Goal: Task Accomplishment & Management: Manage account settings

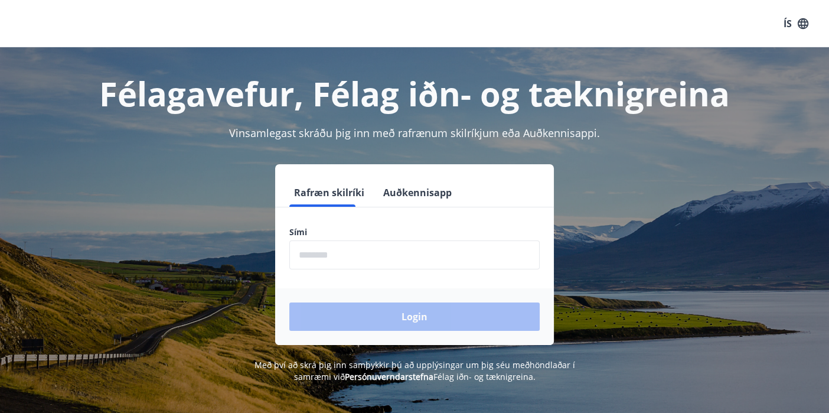
click at [739, 24] on div "ÍS" at bounding box center [414, 23] width 829 height 47
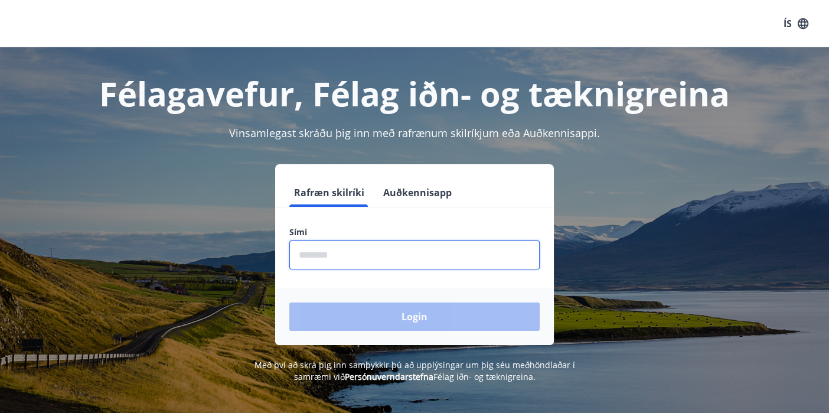
click at [337, 253] on input "phone" at bounding box center [414, 254] width 250 height 29
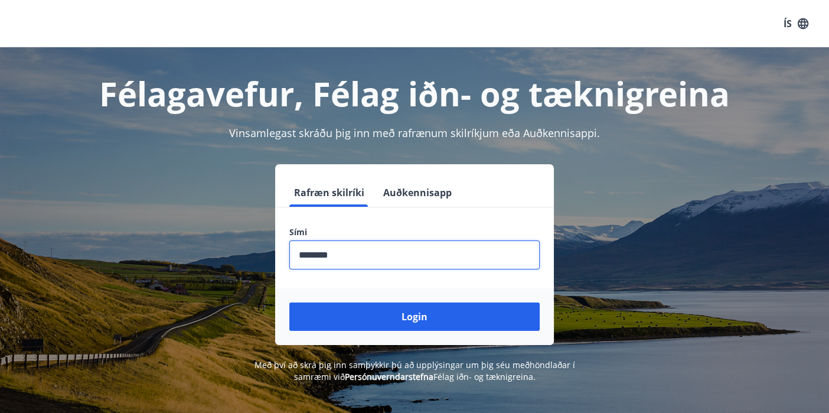
type input "********"
click at [289, 302] on button "Login" at bounding box center [414, 316] width 250 height 28
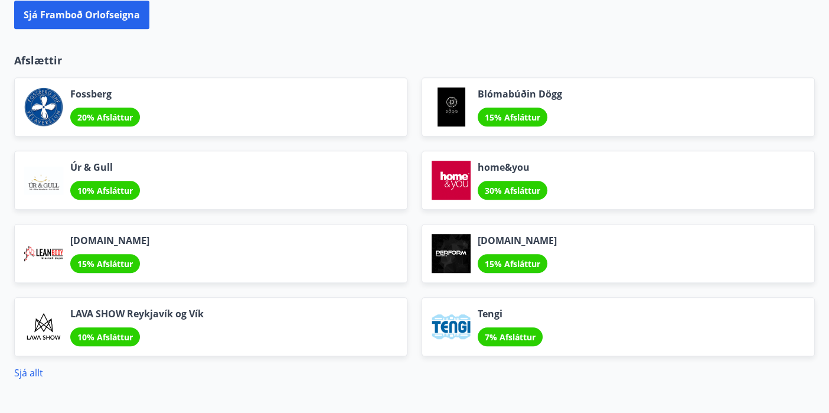
scroll to position [1447, 0]
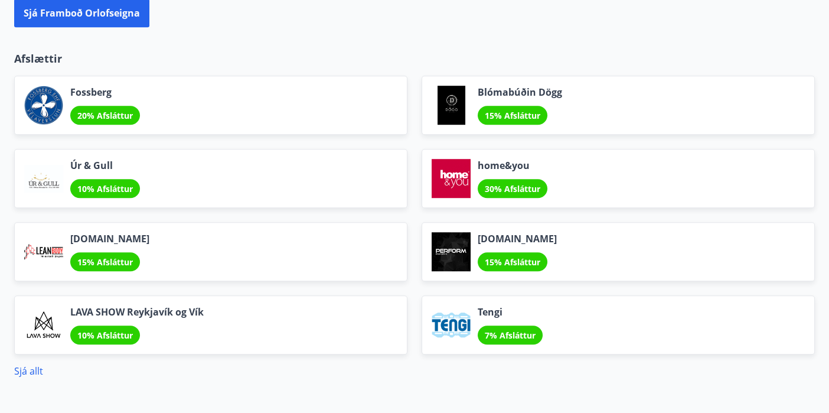
click at [98, 112] on span "20% Afsláttur" at bounding box center [105, 115] width 56 height 11
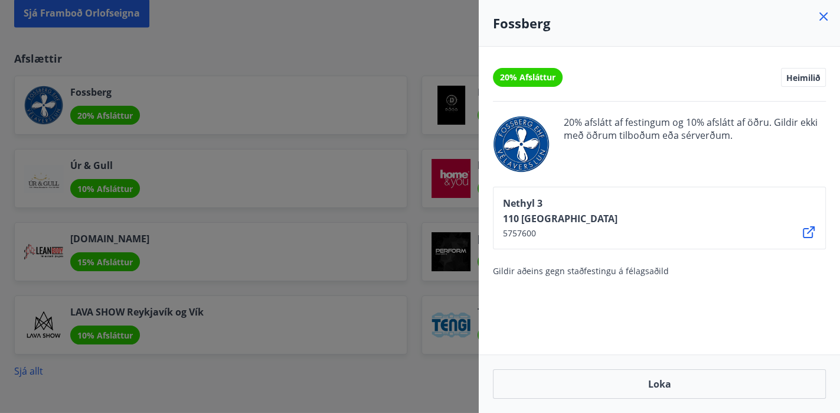
click at [826, 14] on icon at bounding box center [824, 16] width 8 height 8
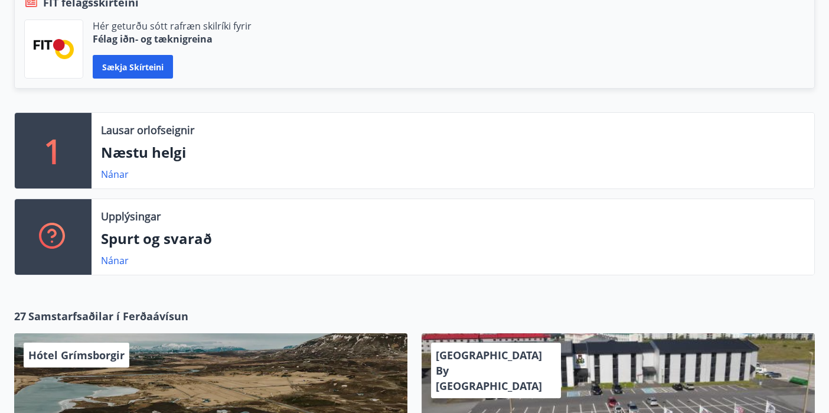
scroll to position [292, 0]
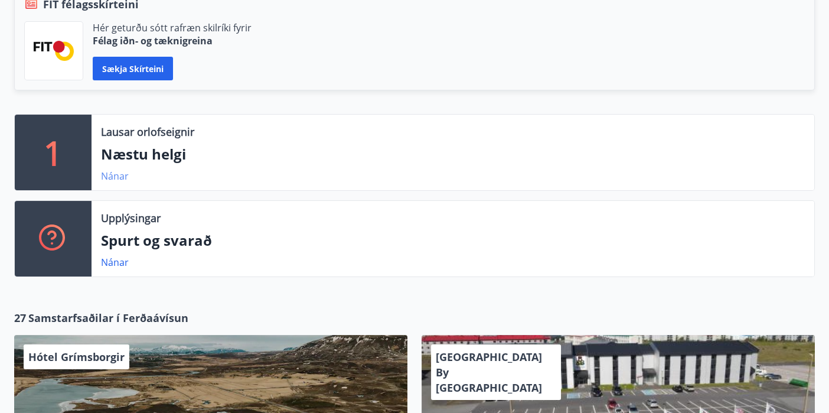
click at [119, 177] on link "Nánar" at bounding box center [115, 175] width 28 height 13
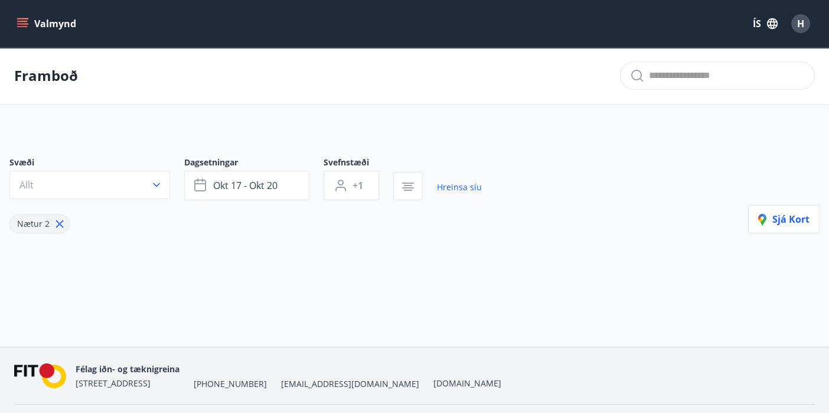
type input "*"
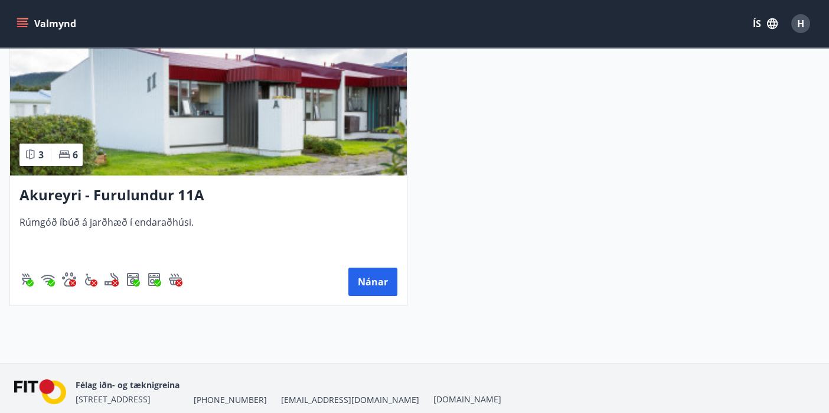
scroll to position [311, 0]
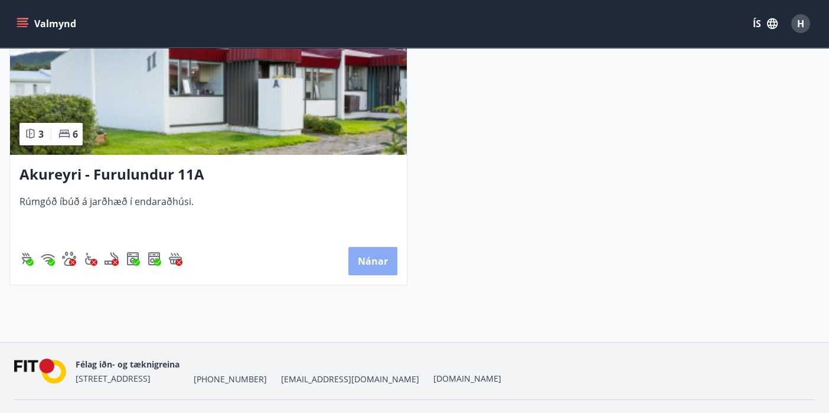
click at [378, 256] on button "Nánar" at bounding box center [372, 261] width 49 height 28
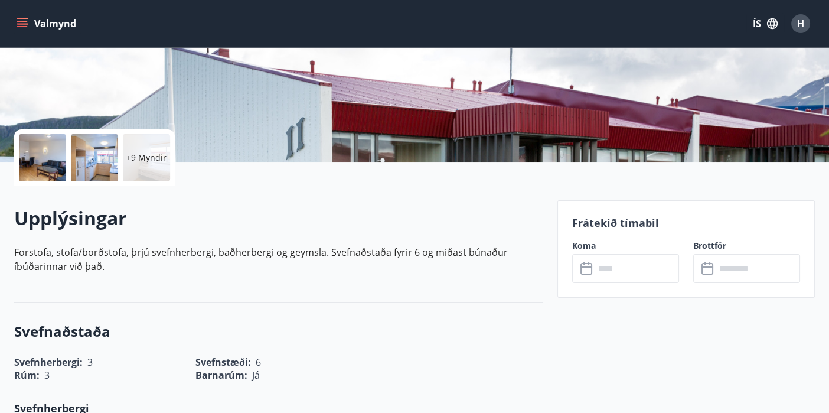
scroll to position [200, 0]
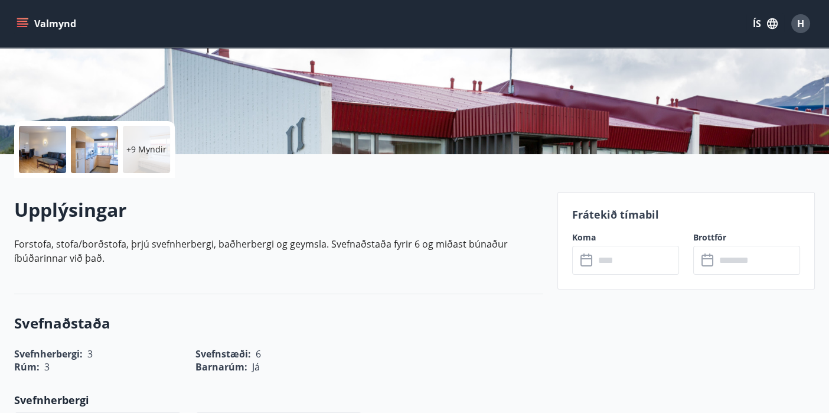
click at [144, 142] on div "+9 Myndir" at bounding box center [146, 149] width 47 height 47
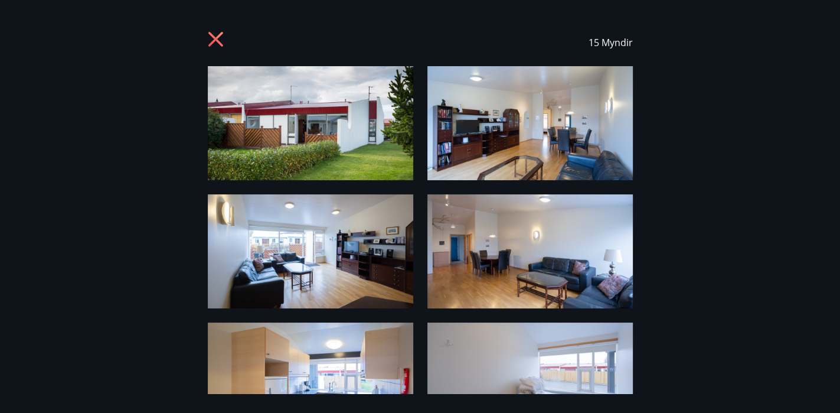
click at [220, 41] on icon at bounding box center [217, 40] width 19 height 19
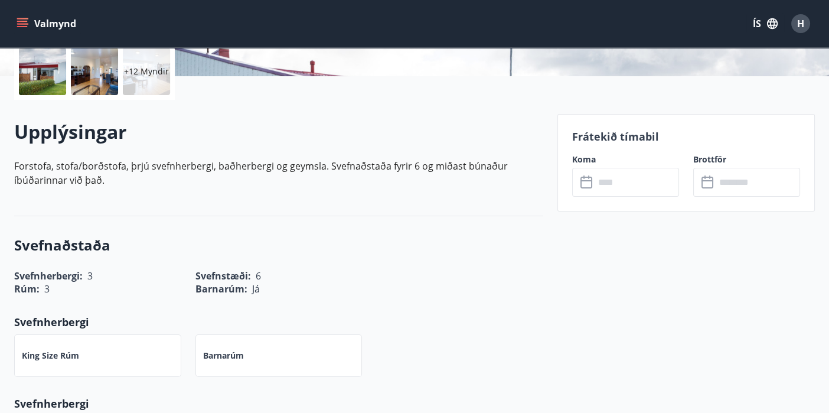
scroll to position [0, 0]
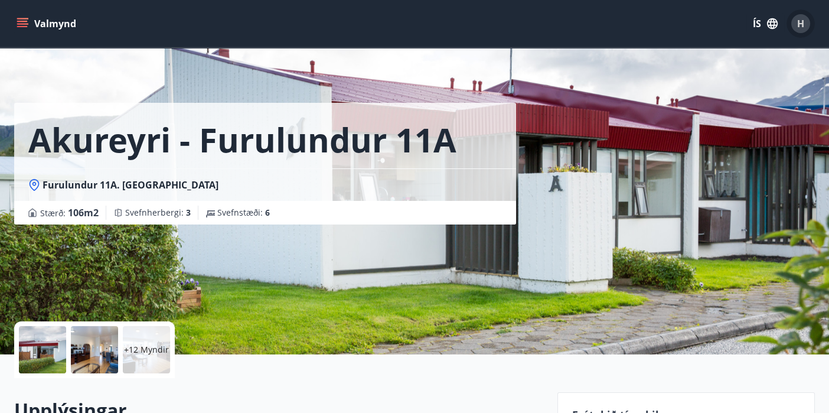
click at [800, 27] on span "H" at bounding box center [800, 23] width 7 height 13
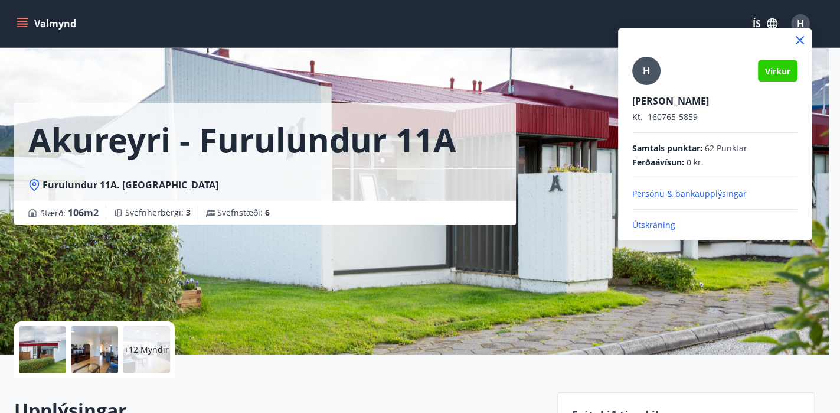
click at [801, 40] on icon at bounding box center [800, 40] width 14 height 14
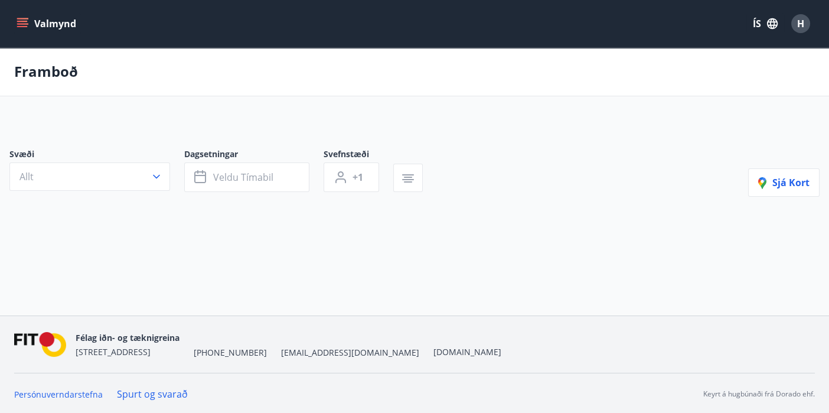
type input "*"
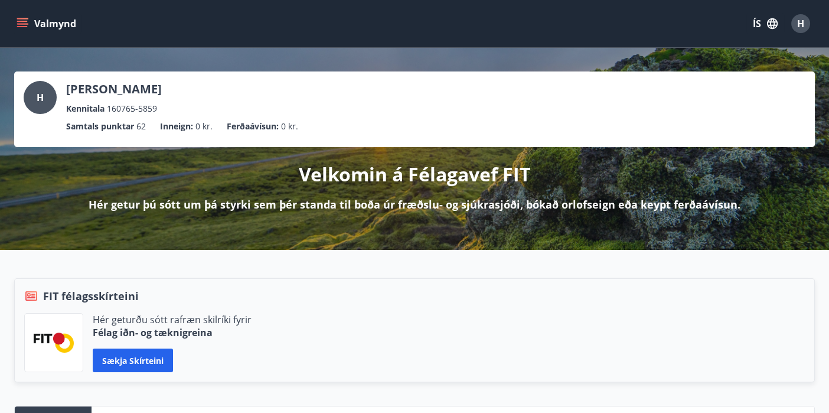
click at [22, 20] on icon "menu" at bounding box center [23, 24] width 12 height 12
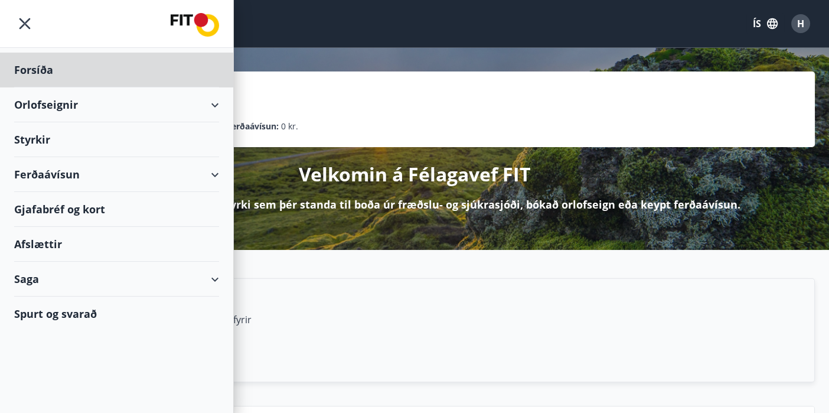
click at [50, 138] on div "Styrkir" at bounding box center [116, 139] width 205 height 35
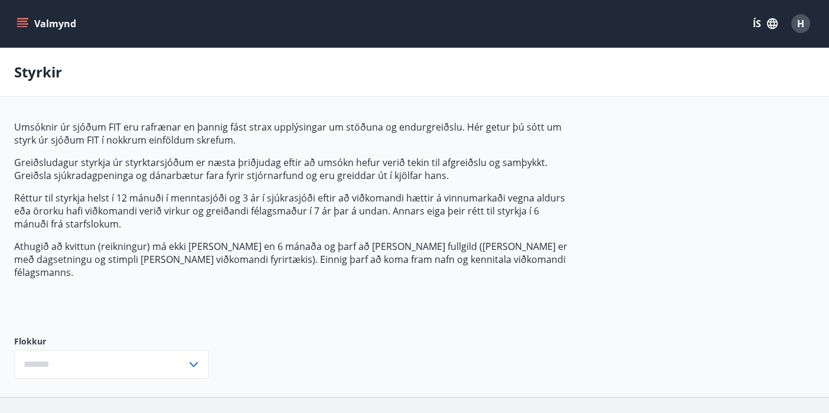
type input "***"
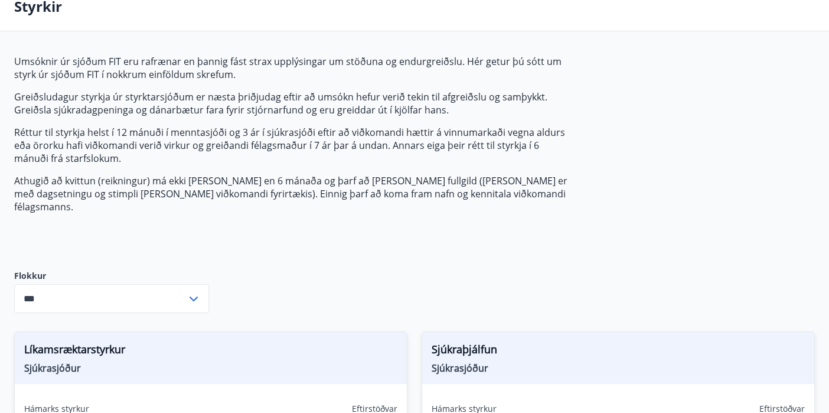
click at [190, 292] on icon at bounding box center [194, 299] width 14 height 14
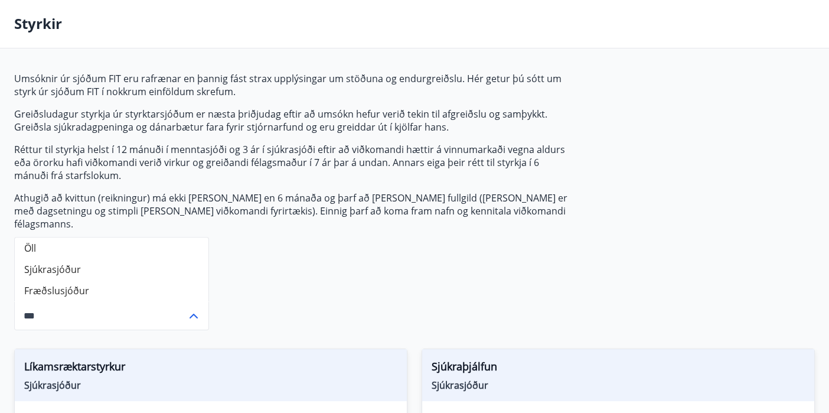
scroll to position [0, 0]
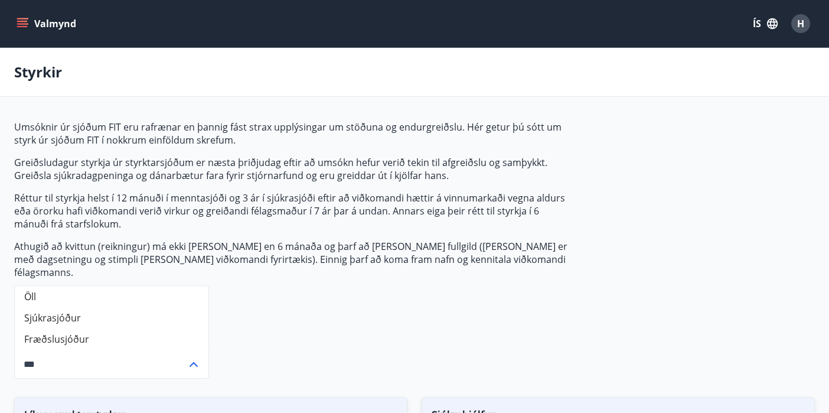
click at [19, 20] on icon "menu" at bounding box center [23, 24] width 12 height 12
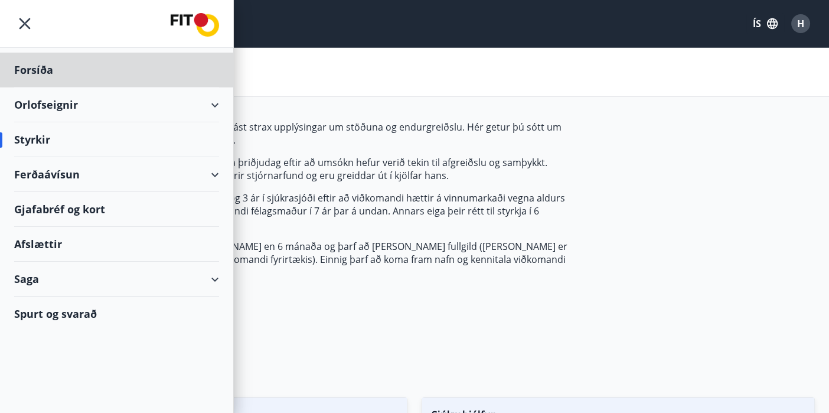
click at [30, 133] on div "Styrkir" at bounding box center [116, 139] width 205 height 35
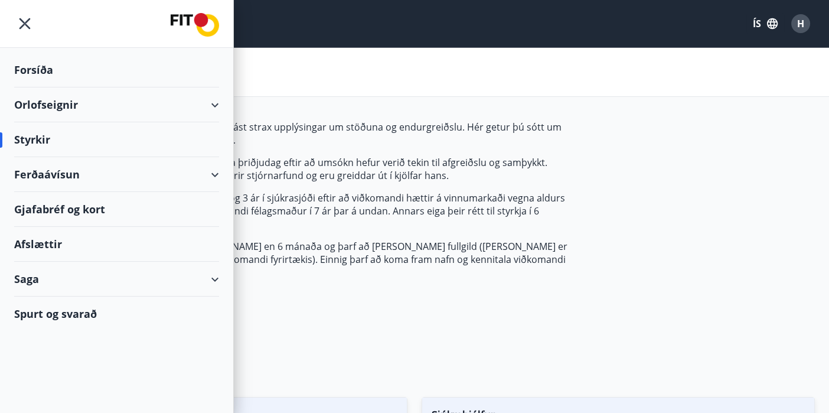
click at [69, 136] on div "Styrkir" at bounding box center [116, 139] width 205 height 35
click at [41, 135] on div "Styrkir" at bounding box center [116, 139] width 205 height 35
click at [37, 276] on div "Saga" at bounding box center [116, 279] width 205 height 35
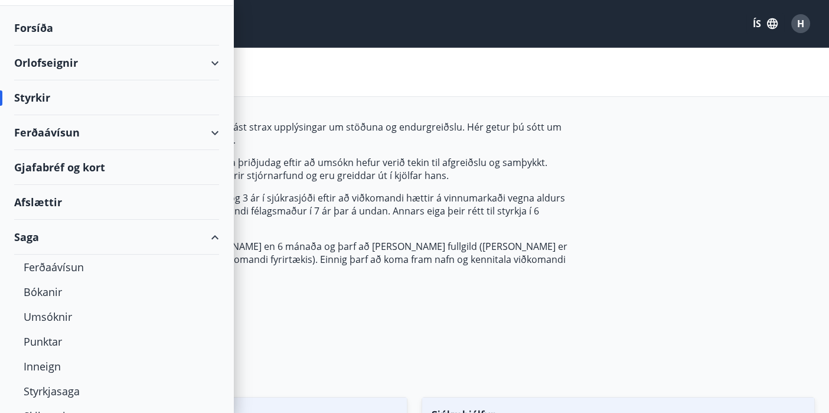
scroll to position [89, 0]
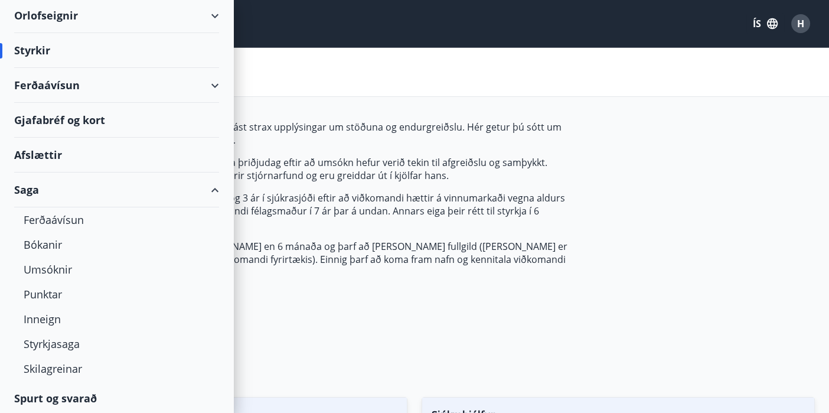
click at [64, 393] on div "Spurt og svarað" at bounding box center [116, 398] width 205 height 34
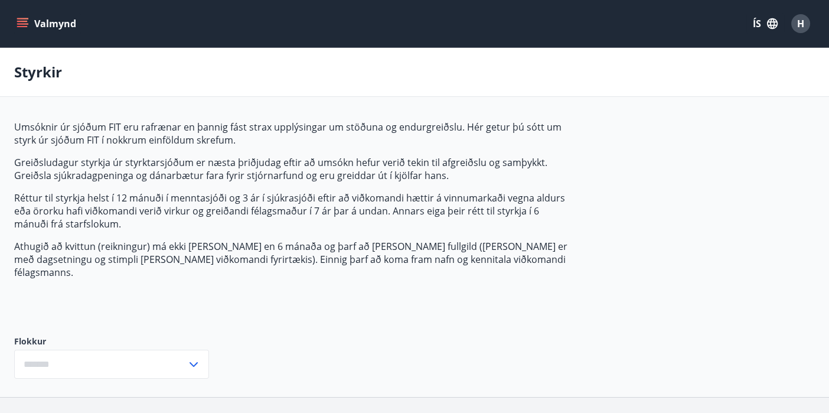
type input "***"
click at [28, 26] on icon "menu" at bounding box center [23, 24] width 12 height 12
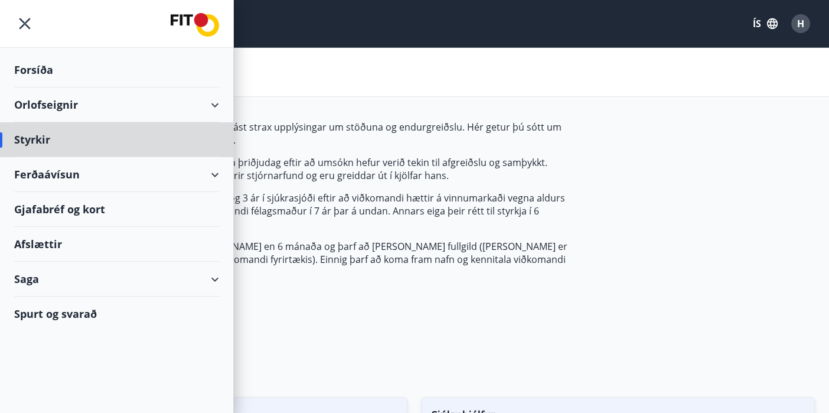
click at [38, 76] on div "Forsíða" at bounding box center [116, 70] width 205 height 35
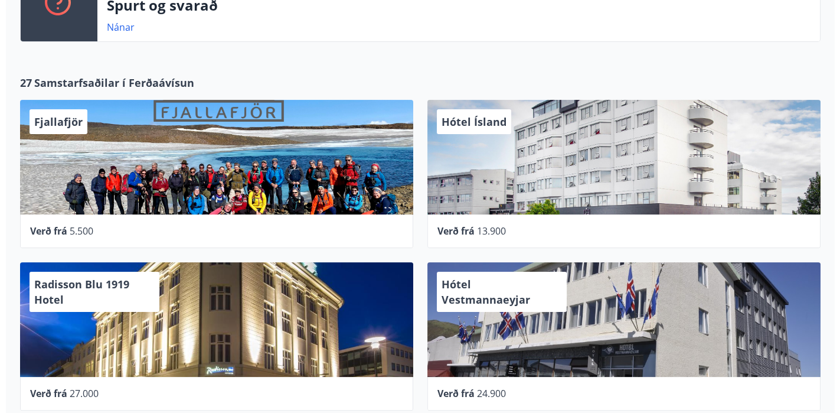
scroll to position [522, 0]
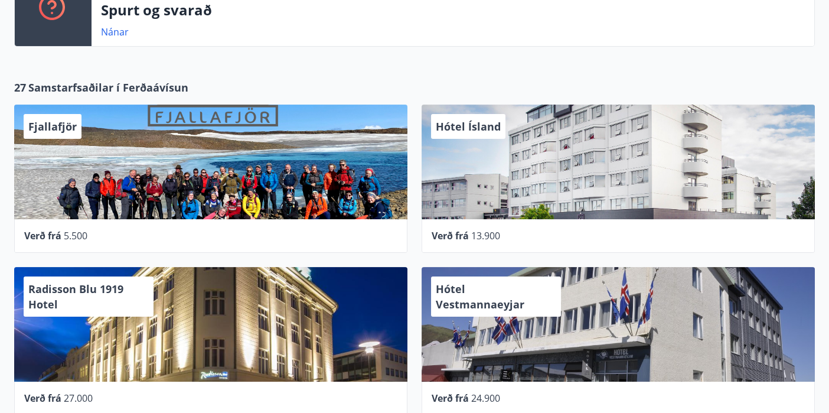
click at [546, 137] on div "Hótel Ísland" at bounding box center [618, 162] width 393 height 115
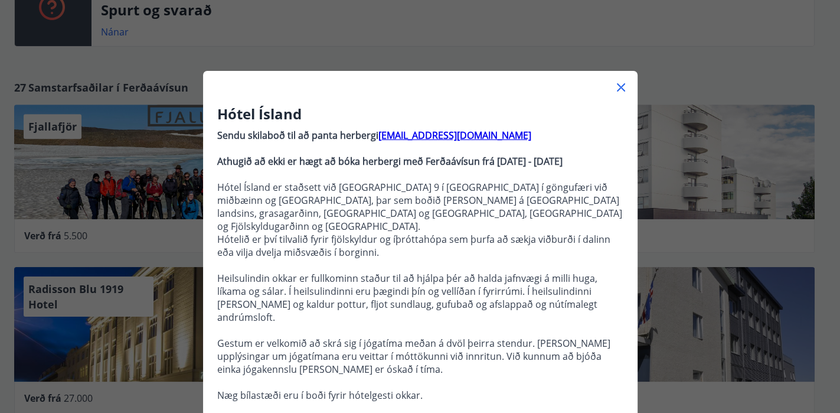
click at [614, 85] on icon at bounding box center [621, 87] width 14 height 14
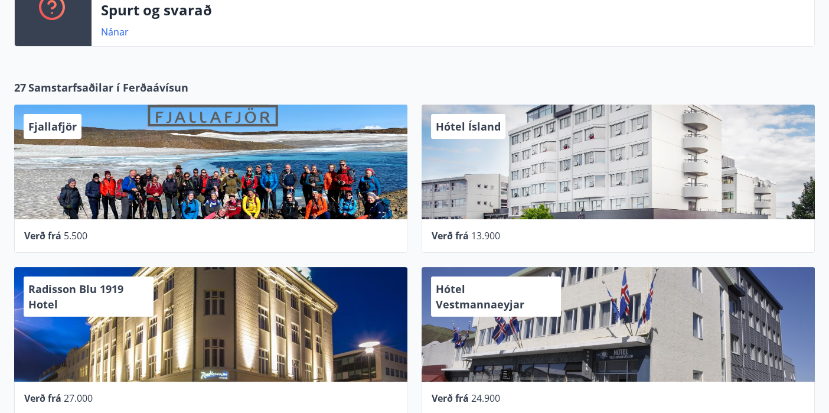
click at [195, 315] on div "Radisson Blu 1919 Hotel" at bounding box center [210, 324] width 393 height 115
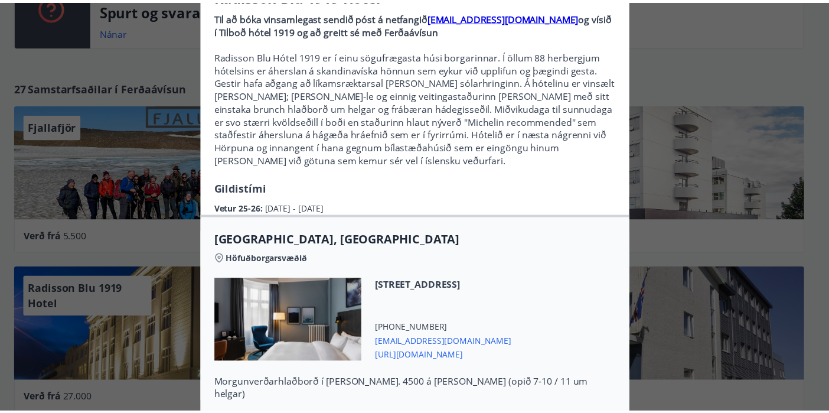
scroll to position [0, 0]
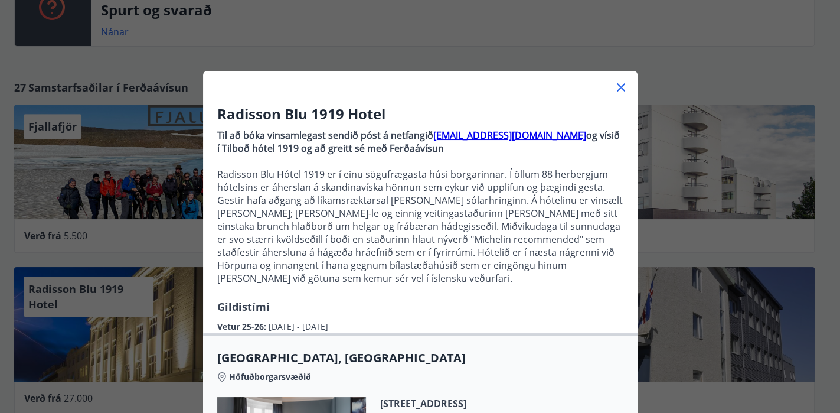
click at [614, 86] on icon at bounding box center [621, 87] width 14 height 14
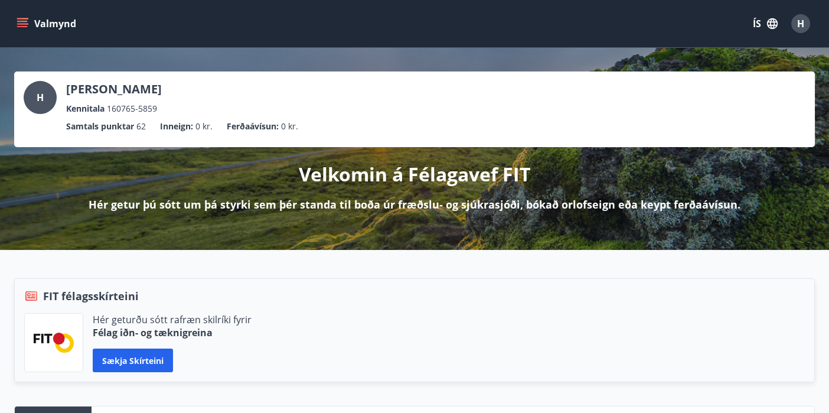
click at [413, 207] on p "Hér getur þú sótt um þá styrki sem þér standa til boða úr fræðslu- og sjúkrasjó…" at bounding box center [415, 204] width 652 height 15
click at [807, 26] on div "H" at bounding box center [800, 23] width 19 height 19
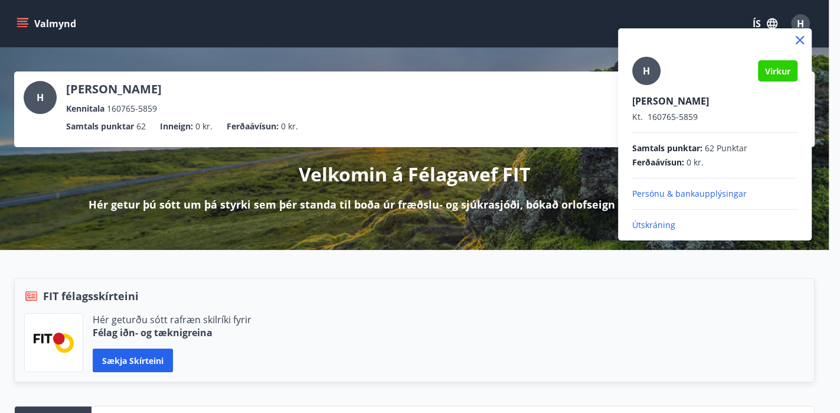
click at [653, 193] on p "Persónu & bankaupplýsingar" at bounding box center [714, 194] width 165 height 12
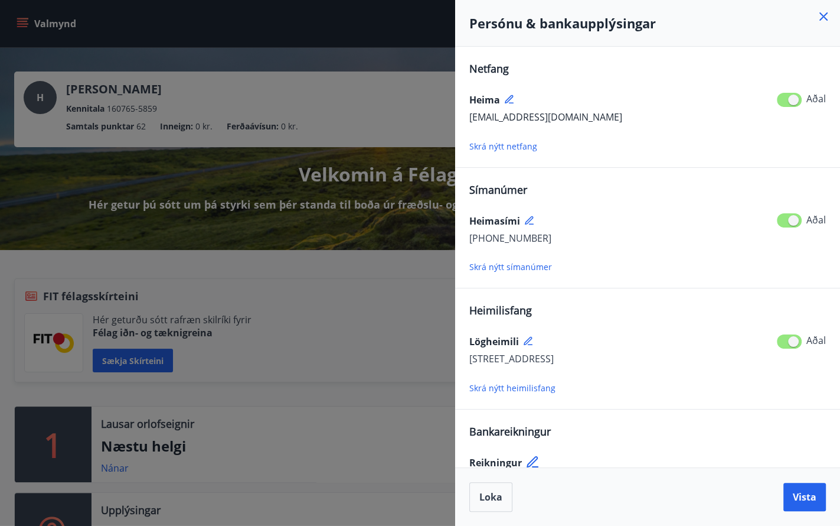
click at [540, 412] on div "Reikningur 0545 - 26 - 007337" at bounding box center [647, 462] width 357 height 47
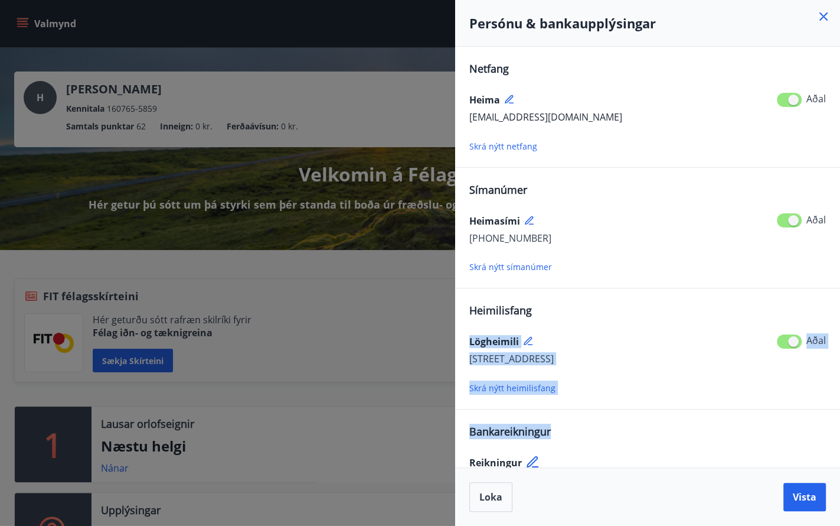
drag, startPoint x: 700, startPoint y: 432, endPoint x: 679, endPoint y: 295, distance: 138.6
click at [679, 295] on div "Netfang Heima [EMAIL_ADDRESS][DOMAIN_NAME] Aðal Skrá nýtt netfang Símanúmer Hei…" at bounding box center [647, 273] width 357 height 425
click at [670, 394] on div "Netfang Heima [EMAIL_ADDRESS][DOMAIN_NAME] Aðal Skrá nýtt netfang Símanúmer Hei…" at bounding box center [647, 273] width 357 height 425
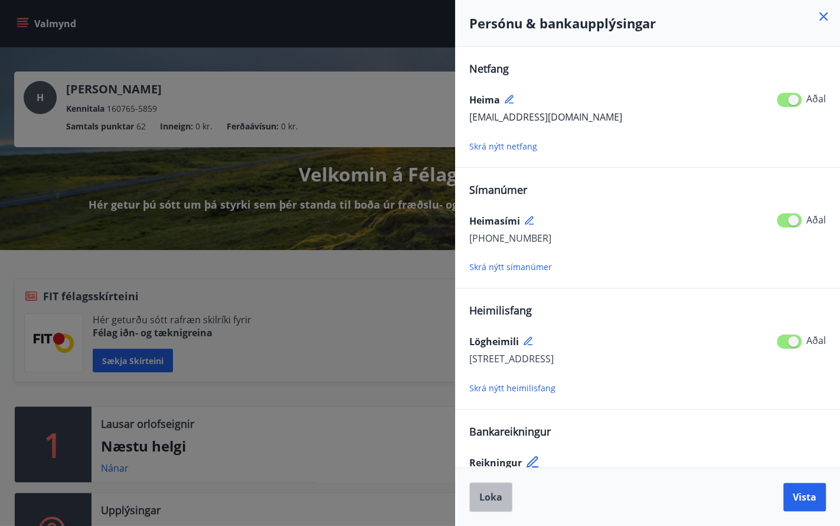
click at [497, 412] on span "Loka" at bounding box center [491, 496] width 23 height 13
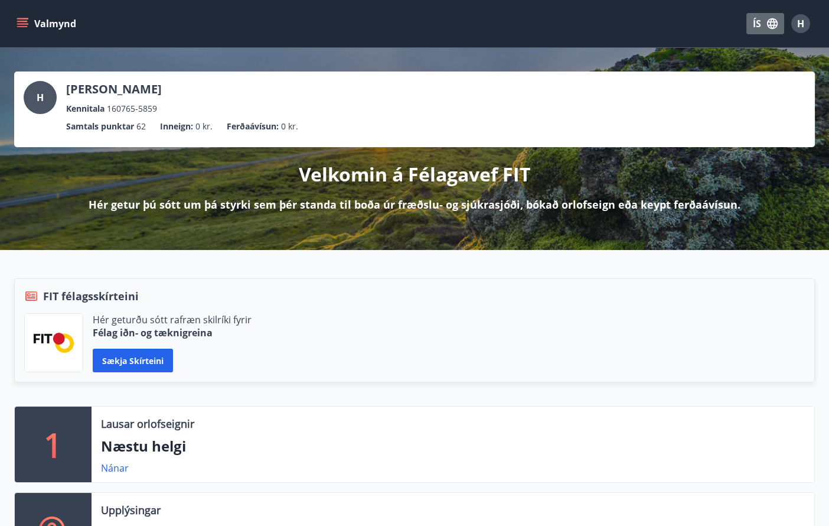
click at [770, 19] on icon "button" at bounding box center [772, 23] width 13 height 13
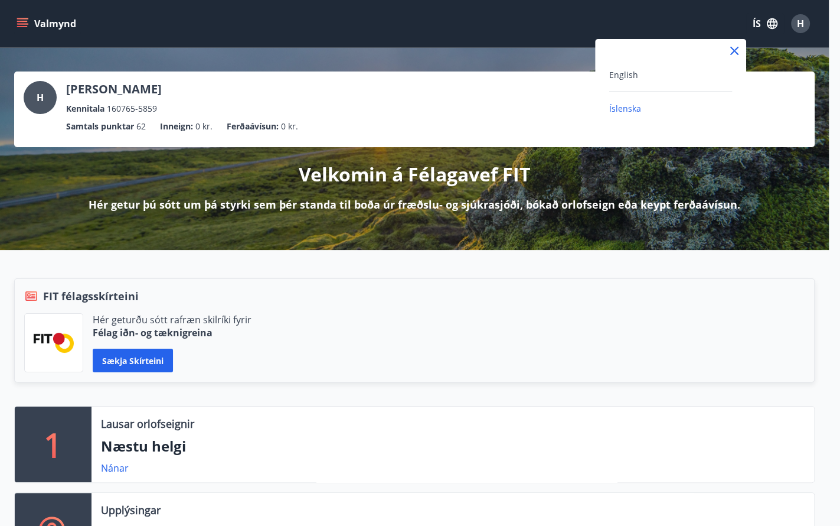
click at [224, 206] on div at bounding box center [420, 263] width 840 height 526
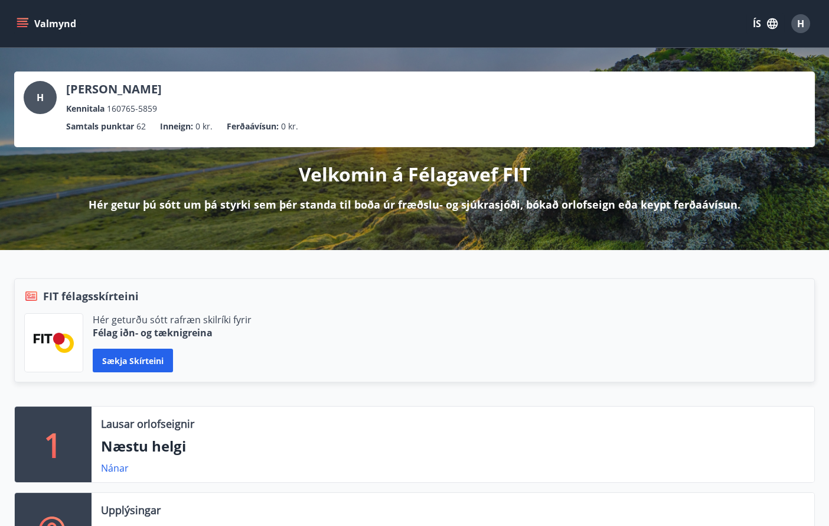
click at [26, 27] on icon "menu" at bounding box center [22, 26] width 11 height 1
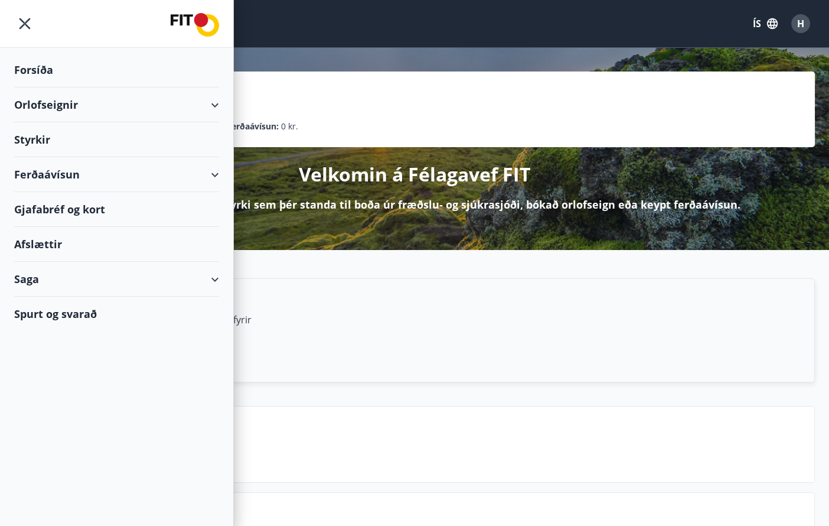
click at [70, 206] on div "Gjafabréf og kort" at bounding box center [116, 209] width 205 height 35
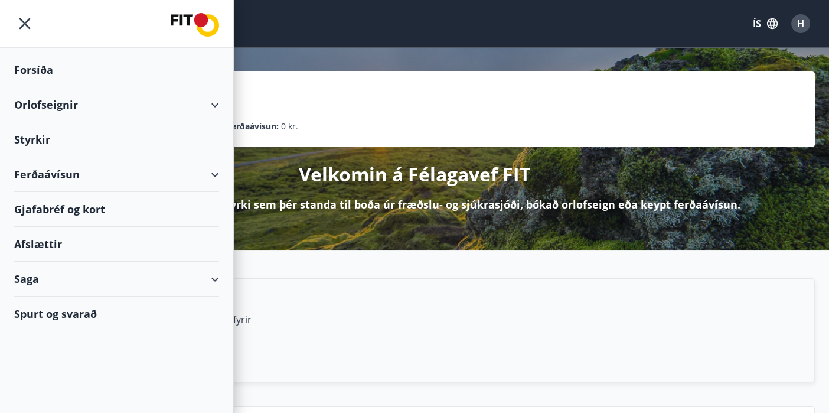
click at [28, 279] on div "Saga" at bounding box center [116, 279] width 205 height 35
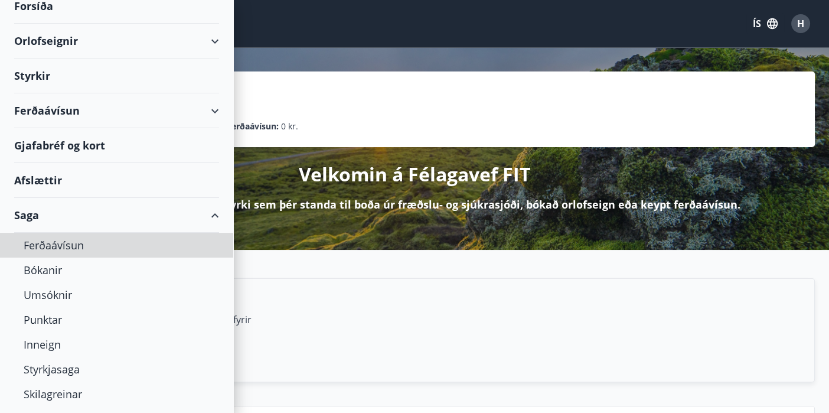
scroll to position [89, 0]
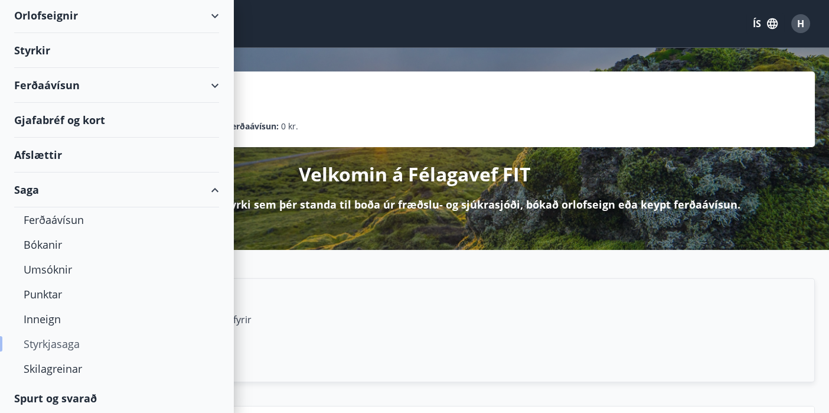
click at [46, 340] on div "Styrkjasaga" at bounding box center [117, 343] width 186 height 25
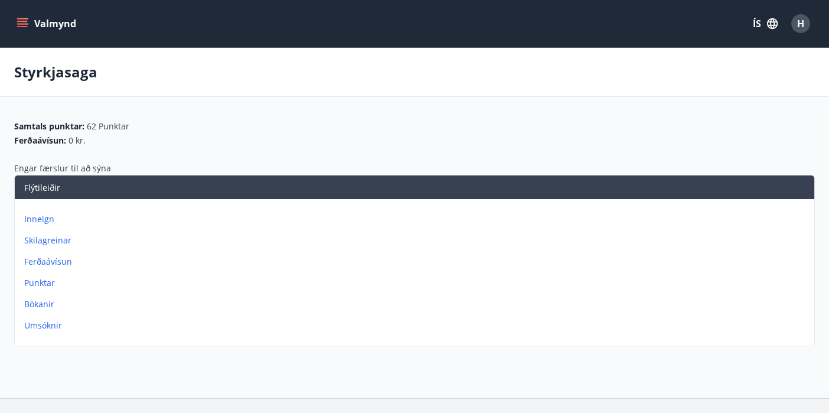
click at [40, 219] on p "Inneign" at bounding box center [416, 219] width 785 height 12
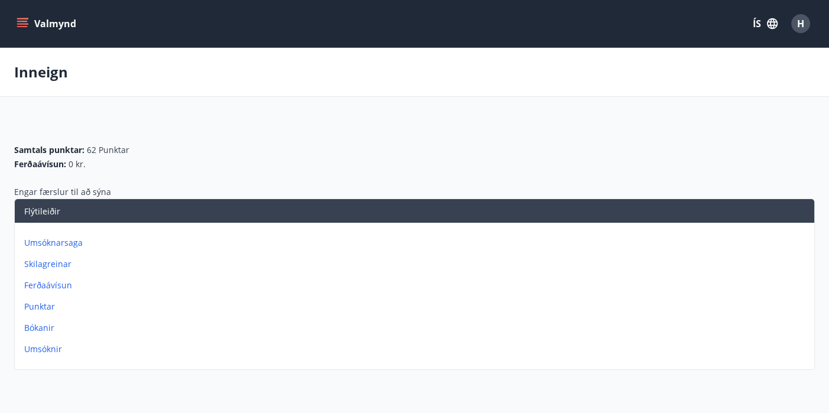
click at [64, 240] on p "Umsóknarsaga" at bounding box center [416, 243] width 785 height 12
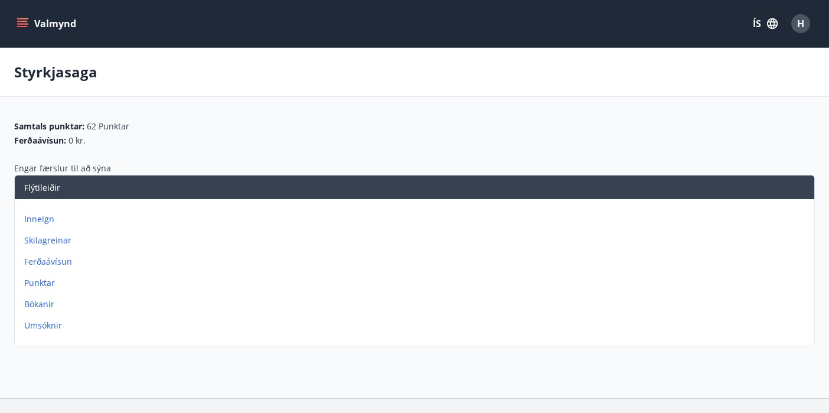
click at [42, 283] on p "Punktar" at bounding box center [416, 283] width 785 height 12
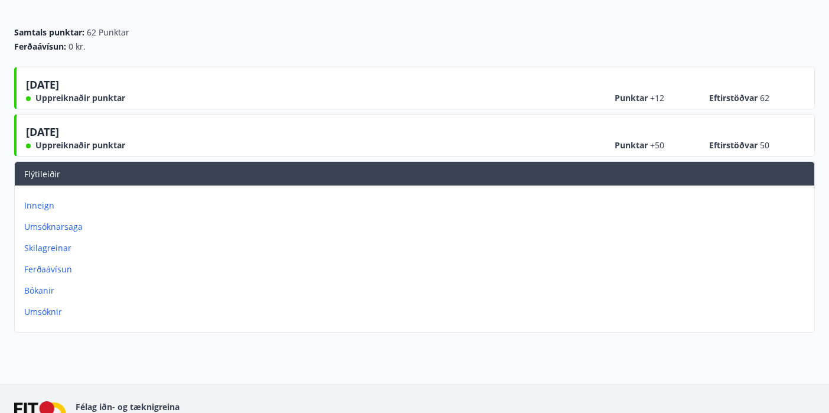
scroll to position [147, 0]
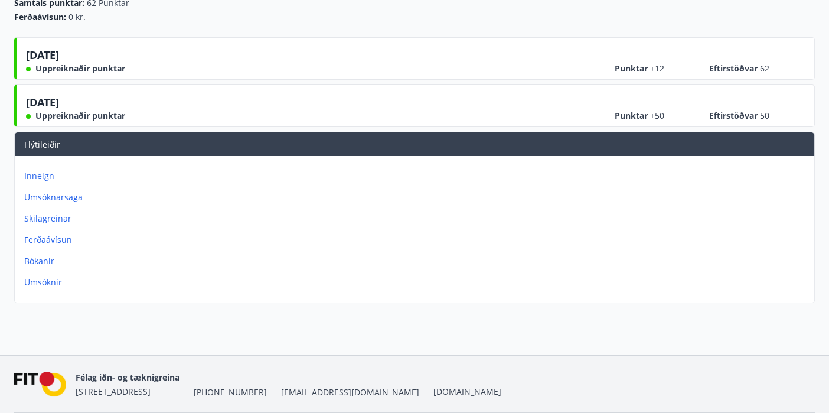
click at [44, 278] on p "Umsóknir" at bounding box center [416, 282] width 785 height 12
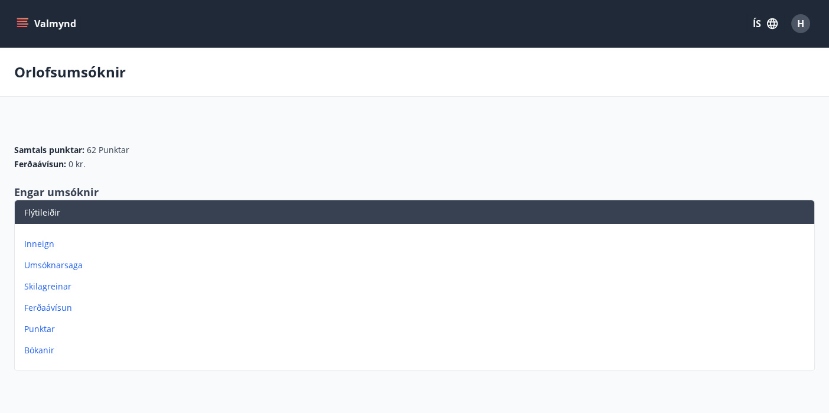
click at [23, 19] on icon "menu" at bounding box center [23, 24] width 12 height 12
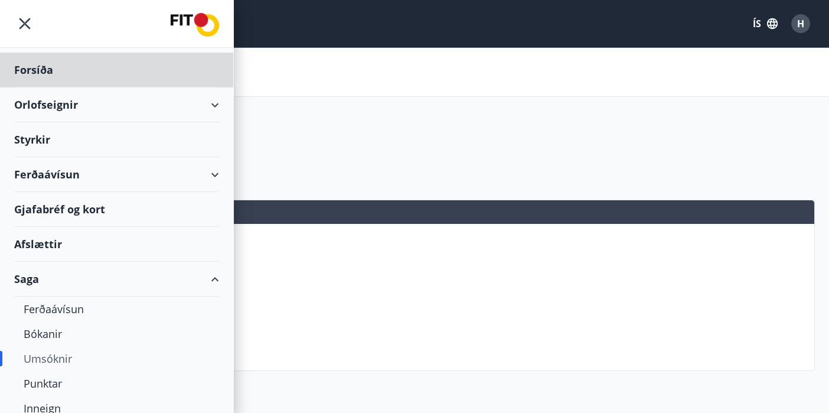
click at [37, 136] on div "Styrkir" at bounding box center [116, 139] width 205 height 35
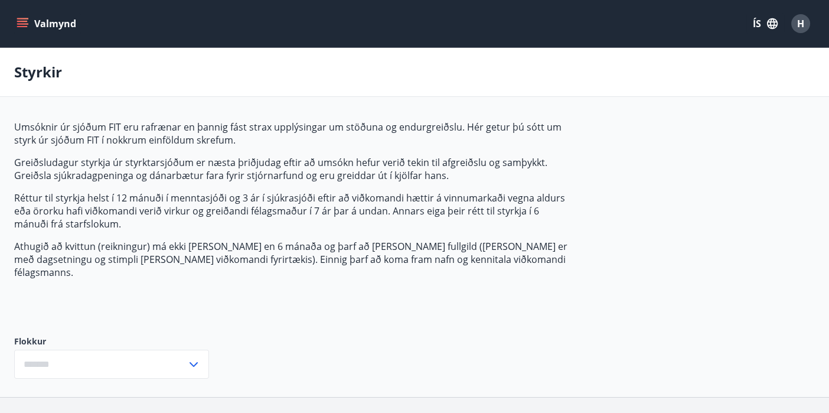
type input "***"
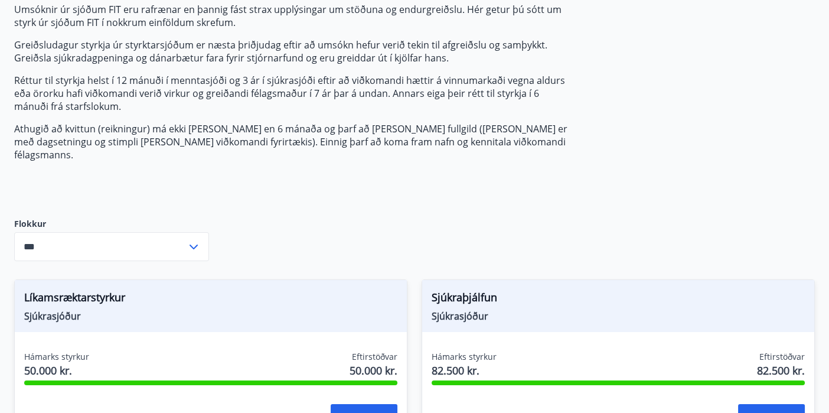
scroll to position [147, 0]
